Goal: Entertainment & Leisure: Consume media (video, audio)

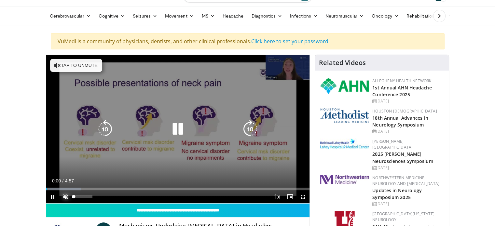
click at [64, 196] on span "Video Player" at bounding box center [65, 196] width 13 height 13
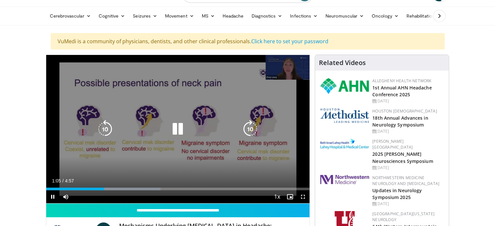
click at [180, 127] on icon "Video Player" at bounding box center [178, 129] width 18 height 18
click at [172, 123] on icon "Video Player" at bounding box center [178, 129] width 18 height 18
click at [180, 127] on icon "Video Player" at bounding box center [178, 129] width 18 height 18
click at [178, 128] on icon "Video Player" at bounding box center [178, 129] width 18 height 18
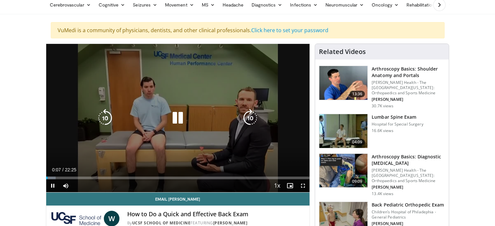
scroll to position [33, 0]
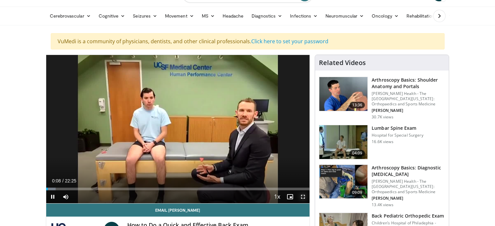
click at [303, 194] on span "Video Player" at bounding box center [303, 196] width 13 height 13
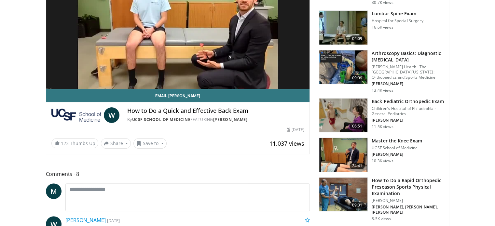
scroll to position [163, 0]
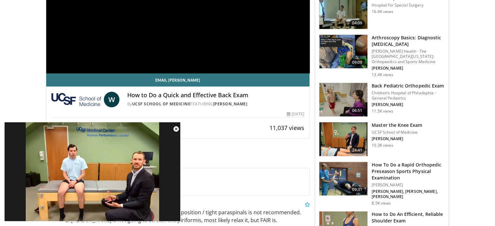
click at [175, 127] on span "Video Player" at bounding box center [176, 129] width 13 height 13
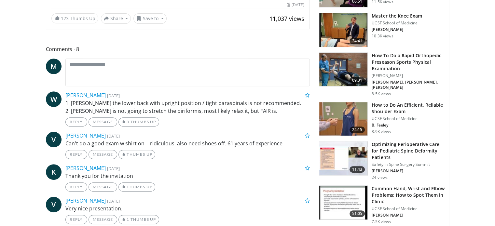
scroll to position [260, 0]
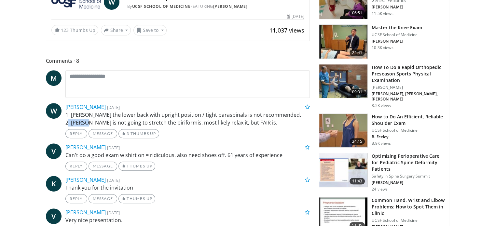
drag, startPoint x: 88, startPoint y: 121, endPoint x: 68, endPoint y: 120, distance: 19.9
click at [68, 120] on p "1. [PERSON_NAME] the lower back with upright position / tight paraspinals is no…" at bounding box center [187, 119] width 245 height 16
copy p ". FABER"
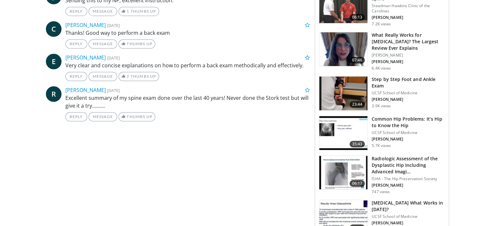
scroll to position [521, 0]
